Goal: Navigation & Orientation: Find specific page/section

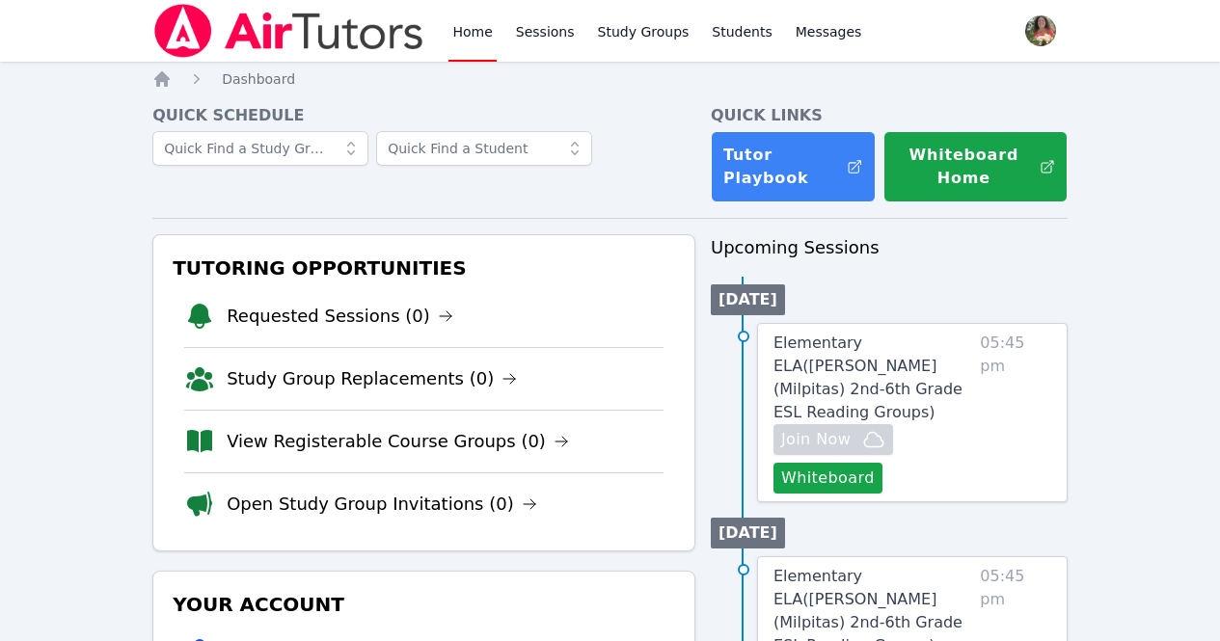
click at [0, 5] on nav "Home Sessions Study Groups Students Messages Open user menu Lisa Batuski Open m…" at bounding box center [610, 31] width 1220 height 62
